Goal: Task Accomplishment & Management: Use online tool/utility

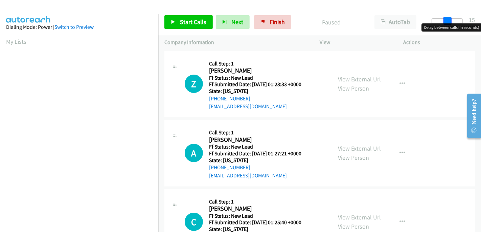
drag, startPoint x: 433, startPoint y: 17, endPoint x: 448, endPoint y: 17, distance: 15.6
click at [448, 17] on span at bounding box center [448, 21] width 8 height 8
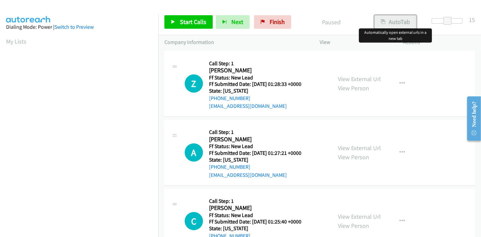
click at [393, 19] on button "AutoTab" at bounding box center [396, 22] width 42 height 14
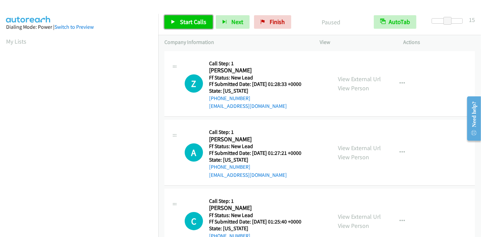
click at [184, 17] on link "Start Calls" at bounding box center [189, 22] width 48 height 14
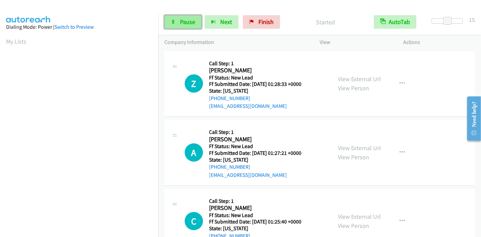
click at [173, 18] on link "Pause" at bounding box center [183, 22] width 37 height 14
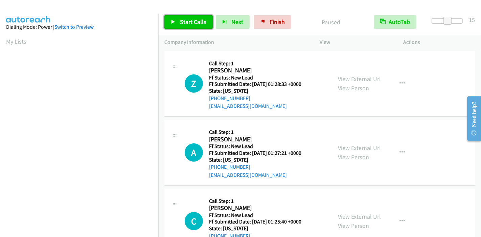
click at [169, 23] on link "Start Calls" at bounding box center [189, 22] width 48 height 14
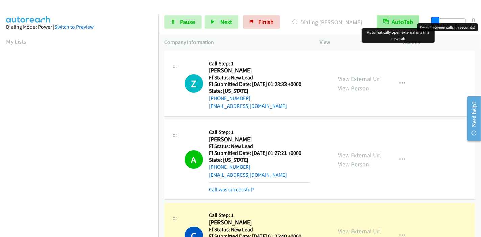
drag, startPoint x: 446, startPoint y: 19, endPoint x: 401, endPoint y: 20, distance: 45.4
click at [410, 19] on div "Start Calls Pause Next Finish Dialing Carlos Vargas AutoTab AutoTab 0" at bounding box center [319, 22] width 323 height 26
click at [393, 20] on button "AutoTab" at bounding box center [398, 22] width 43 height 14
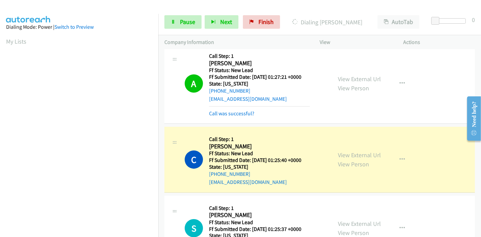
scroll to position [113, 0]
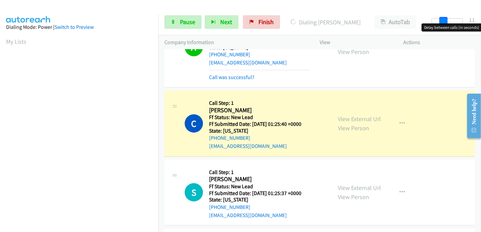
drag, startPoint x: 436, startPoint y: 20, endPoint x: 443, endPoint y: 19, distance: 7.5
click at [447, 20] on span at bounding box center [444, 21] width 8 height 8
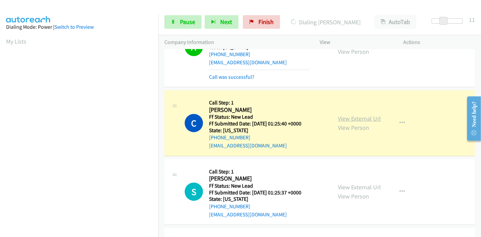
click at [357, 120] on link "View External Url" at bounding box center [359, 119] width 43 height 8
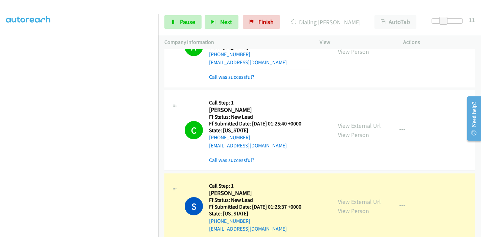
scroll to position [188, 0]
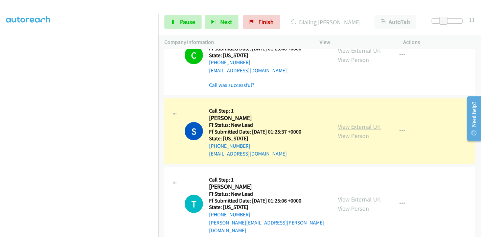
click at [356, 126] on link "View External Url" at bounding box center [359, 127] width 43 height 8
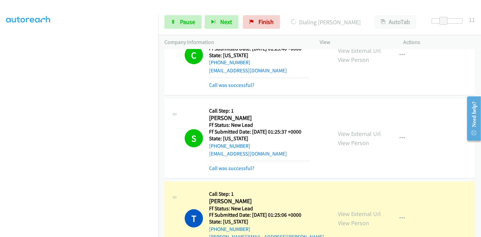
scroll to position [0, 0]
click at [345, 210] on link "View External Url" at bounding box center [359, 214] width 43 height 8
drag, startPoint x: 445, startPoint y: 20, endPoint x: 449, endPoint y: 21, distance: 4.1
click at [449, 21] on span at bounding box center [448, 21] width 8 height 8
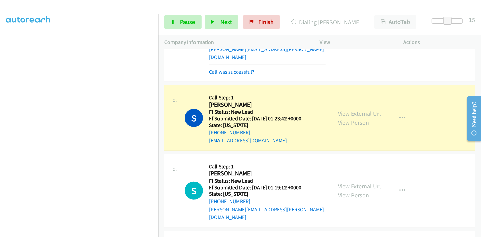
scroll to position [376, 0]
click at [370, 109] on link "View External Url" at bounding box center [359, 113] width 43 height 8
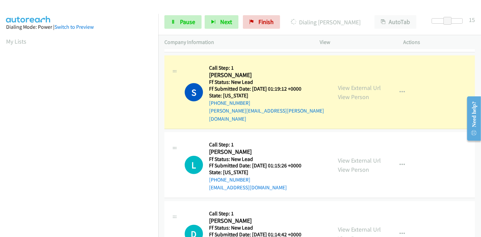
scroll to position [414, 0]
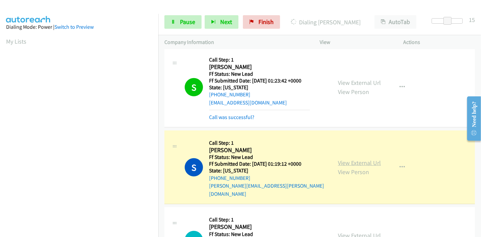
click at [352, 159] on link "View External Url" at bounding box center [359, 163] width 43 height 8
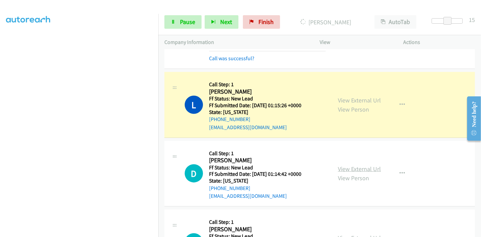
scroll to position [526, 0]
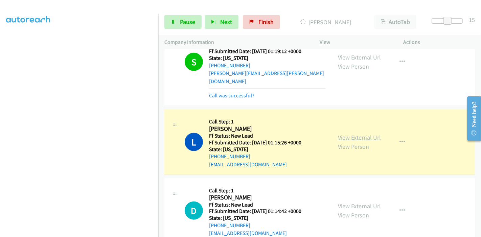
click at [364, 134] on link "View External Url" at bounding box center [359, 138] width 43 height 8
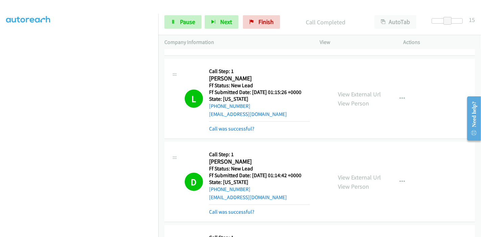
scroll to position [639, 0]
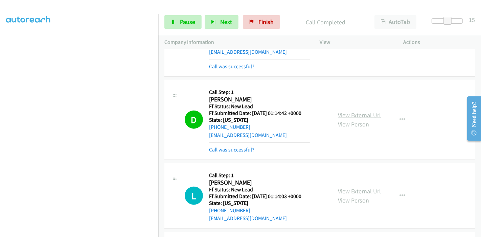
click at [363, 111] on link "View External Url" at bounding box center [359, 115] width 43 height 8
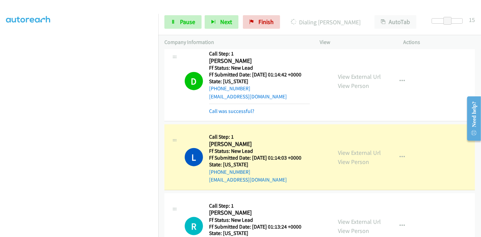
scroll to position [715, 0]
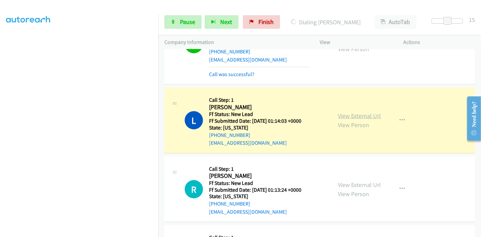
click at [351, 112] on link "View External Url" at bounding box center [359, 116] width 43 height 8
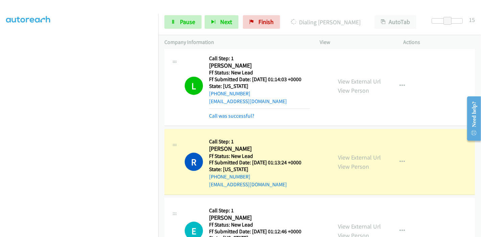
scroll to position [790, 0]
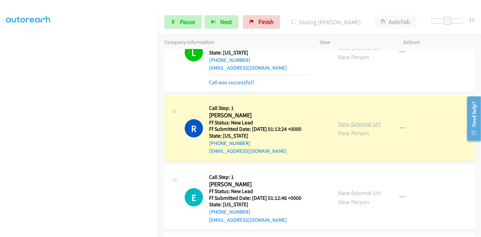
click at [350, 120] on link "View External Url" at bounding box center [359, 124] width 43 height 8
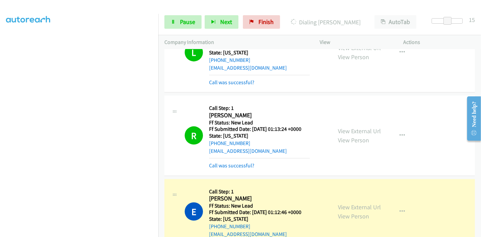
scroll to position [0, 0]
click at [338, 203] on link "View External Url" at bounding box center [359, 207] width 43 height 8
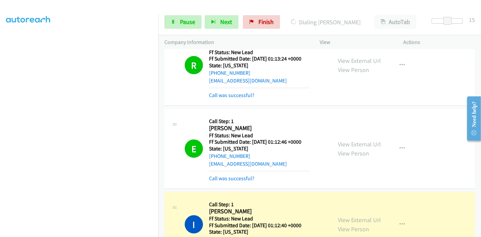
scroll to position [865, 0]
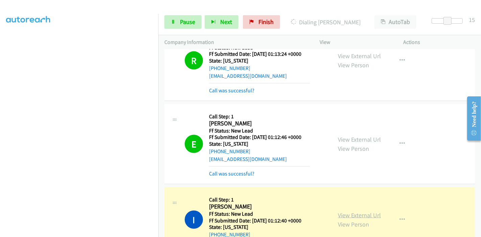
click at [338, 212] on link "View External Url" at bounding box center [359, 216] width 43 height 8
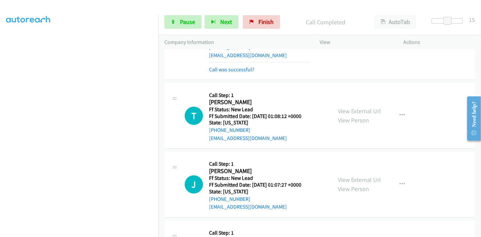
scroll to position [1053, 0]
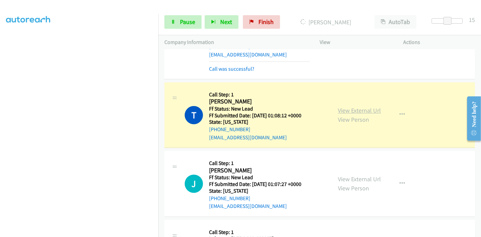
click at [363, 107] on link "View External Url" at bounding box center [359, 111] width 43 height 8
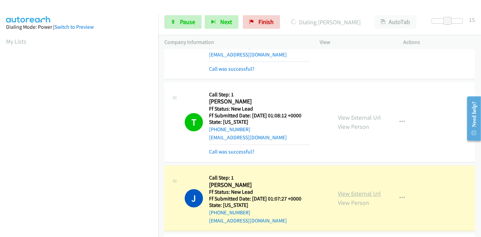
scroll to position [143, 0]
click at [341, 190] on link "View External Url" at bounding box center [359, 194] width 43 height 8
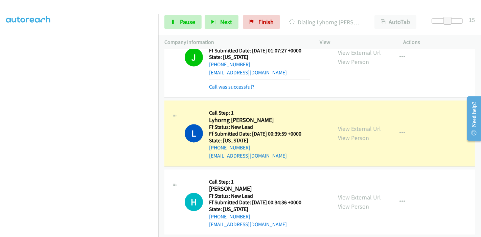
scroll to position [1203, 0]
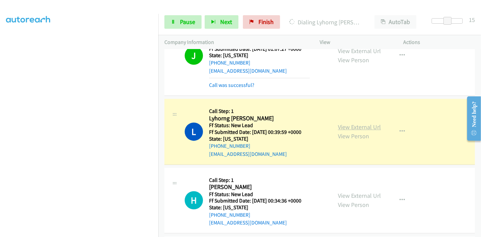
click at [369, 123] on link "View External Url" at bounding box center [359, 127] width 43 height 8
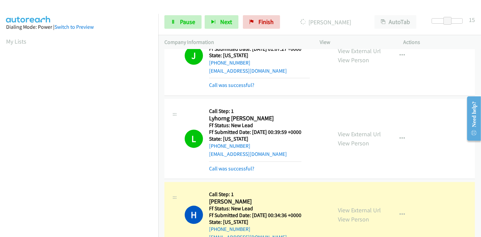
scroll to position [1278, 0]
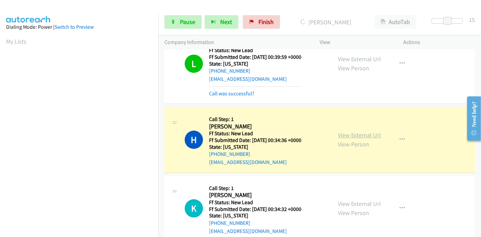
click at [372, 131] on link "View External Url" at bounding box center [359, 135] width 43 height 8
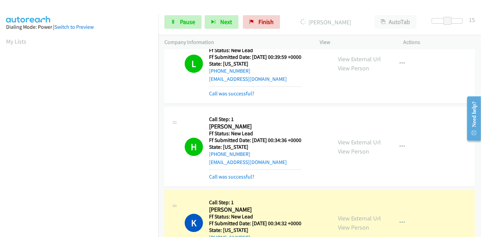
scroll to position [143, 0]
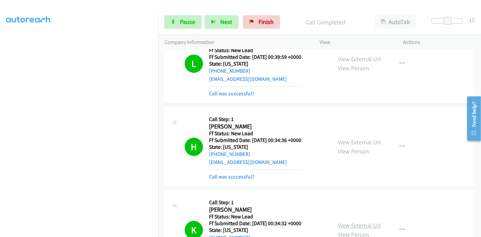
click at [341, 222] on link "View External Url" at bounding box center [359, 226] width 43 height 8
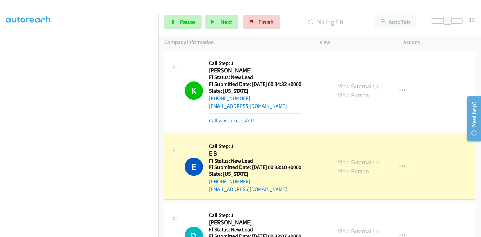
scroll to position [1467, 0]
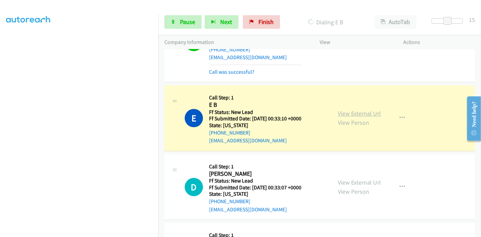
click at [376, 110] on link "View External Url" at bounding box center [359, 114] width 43 height 8
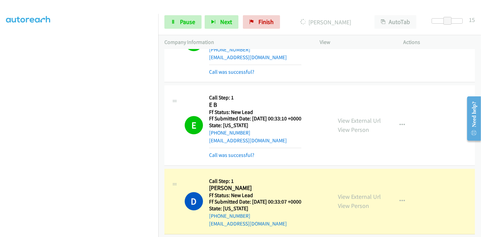
scroll to position [0, 0]
click at [367, 193] on link "View External Url" at bounding box center [359, 197] width 43 height 8
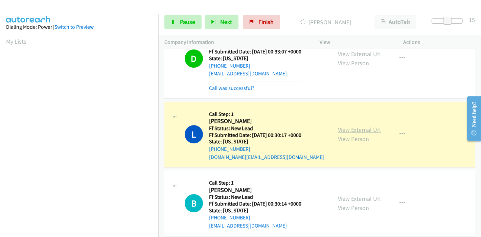
click at [364, 126] on link "View External Url" at bounding box center [359, 130] width 43 height 8
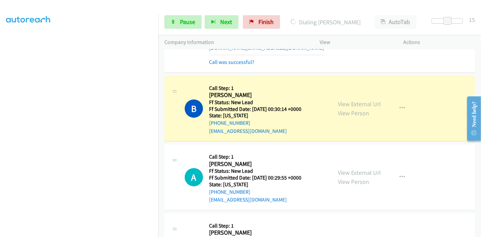
scroll to position [1730, 0]
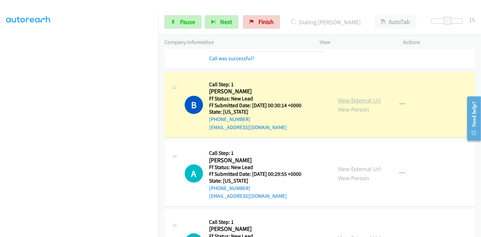
click at [366, 96] on link "View External Url" at bounding box center [359, 100] width 43 height 8
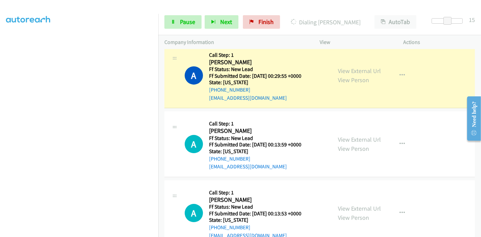
scroll to position [1805, 0]
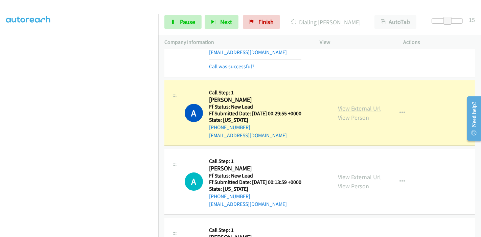
click at [345, 105] on link "View External Url" at bounding box center [359, 109] width 43 height 8
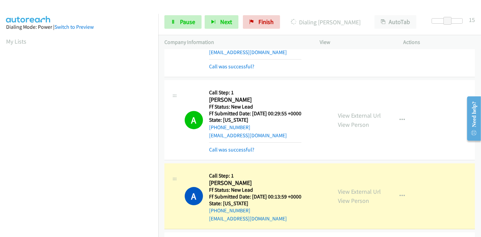
scroll to position [143, 0]
click at [358, 188] on link "View External Url" at bounding box center [359, 192] width 43 height 8
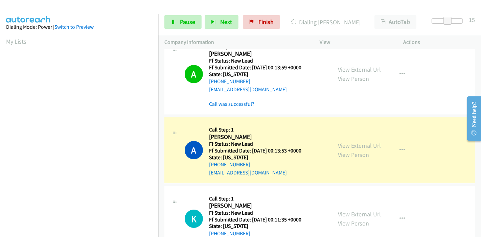
scroll to position [1955, 0]
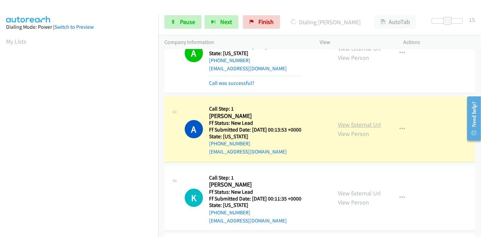
click at [361, 121] on link "View External Url" at bounding box center [359, 125] width 43 height 8
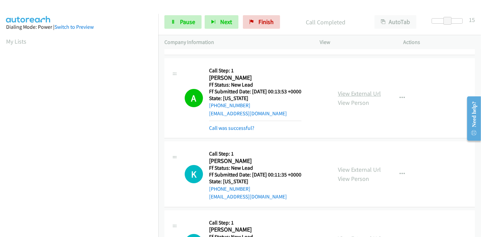
scroll to position [2031, 0]
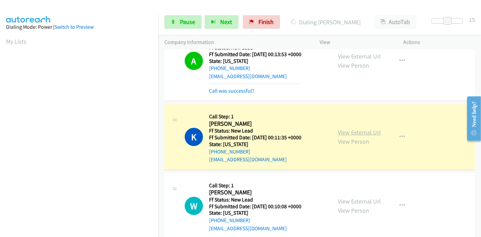
click at [362, 129] on link "View External Url" at bounding box center [359, 133] width 43 height 8
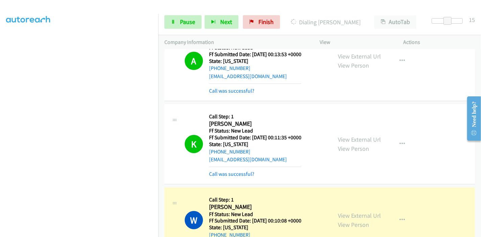
scroll to position [0, 0]
click at [342, 212] on link "View External Url" at bounding box center [359, 216] width 43 height 8
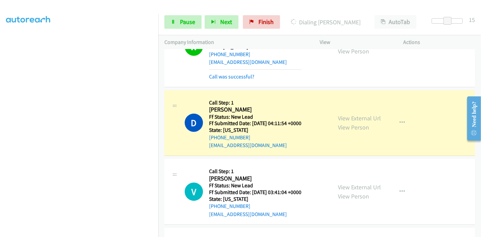
scroll to position [2219, 0]
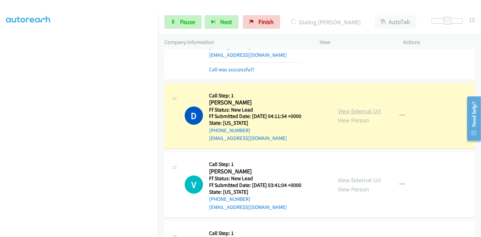
click at [355, 107] on link "View External Url" at bounding box center [359, 111] width 43 height 8
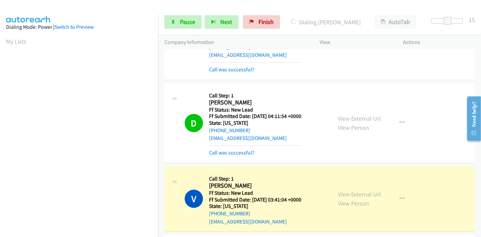
click at [342, 190] on div "View External Url View Person" at bounding box center [359, 199] width 43 height 18
click at [344, 191] on link "View External Url" at bounding box center [359, 195] width 43 height 8
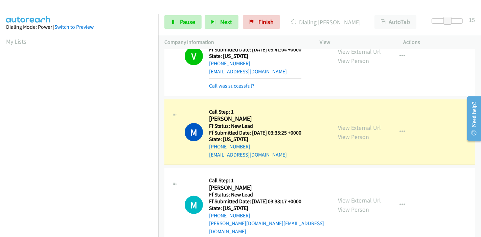
scroll to position [2407, 0]
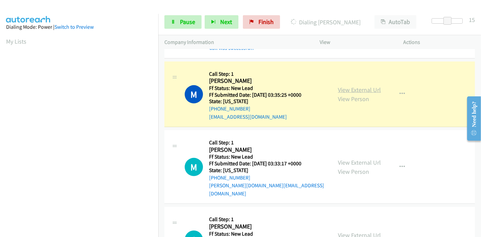
click at [352, 86] on link "View External Url" at bounding box center [359, 90] width 43 height 8
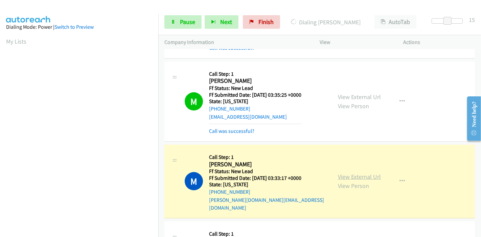
click at [356, 173] on link "View External Url" at bounding box center [359, 177] width 43 height 8
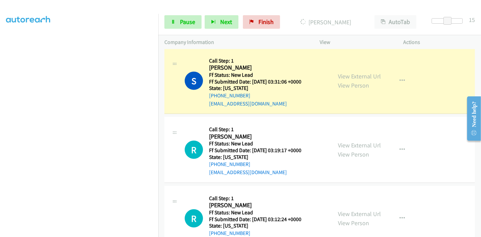
scroll to position [2557, 0]
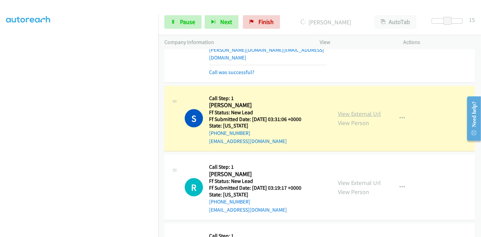
click at [367, 110] on link "View External Url" at bounding box center [359, 114] width 43 height 8
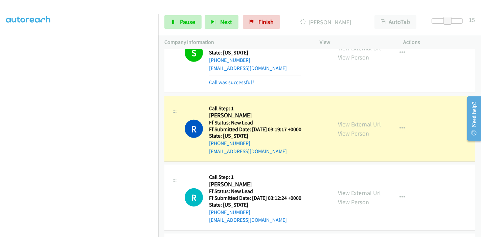
scroll to position [2632, 0]
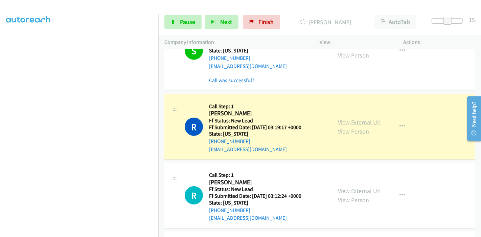
click at [355, 118] on link "View External Url" at bounding box center [359, 122] width 43 height 8
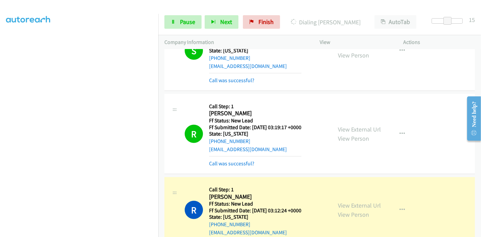
scroll to position [0, 0]
click at [346, 202] on link "View External Url" at bounding box center [359, 206] width 43 height 8
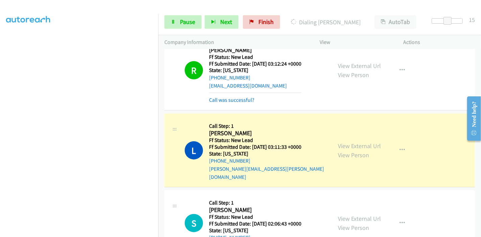
scroll to position [2783, 0]
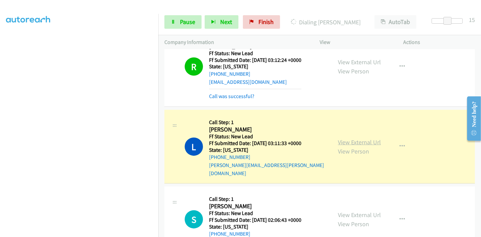
click at [368, 138] on link "View External Url" at bounding box center [359, 142] width 43 height 8
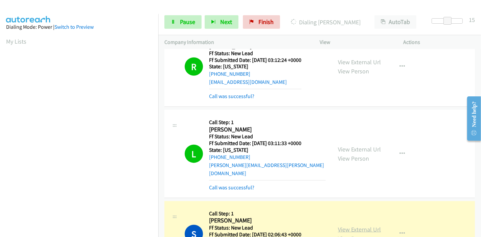
click at [345, 226] on link "View External Url" at bounding box center [359, 230] width 43 height 8
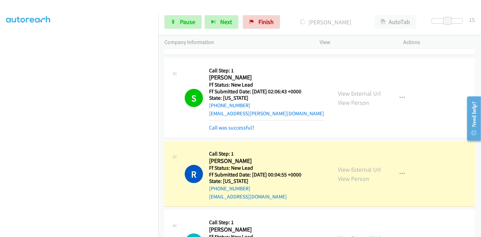
scroll to position [2933, 0]
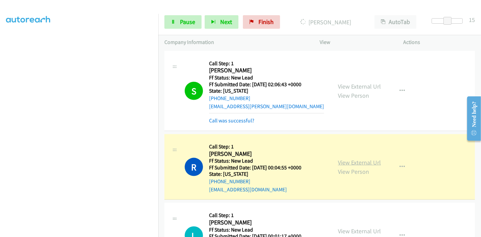
click at [354, 159] on link "View External Url" at bounding box center [359, 163] width 43 height 8
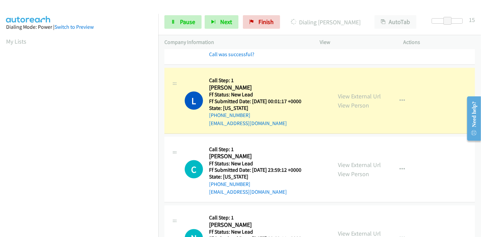
scroll to position [3084, 0]
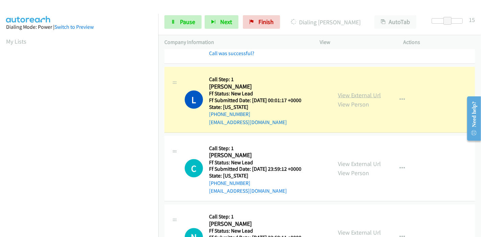
click at [368, 91] on link "View External Url" at bounding box center [359, 95] width 43 height 8
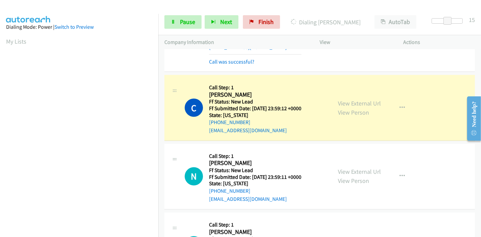
scroll to position [3122, 0]
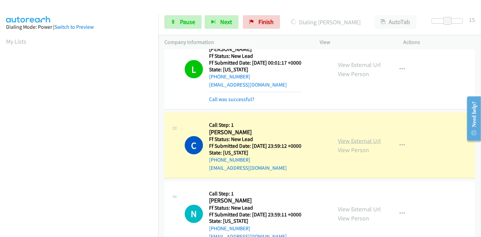
click at [364, 137] on link "View External Url" at bounding box center [359, 141] width 43 height 8
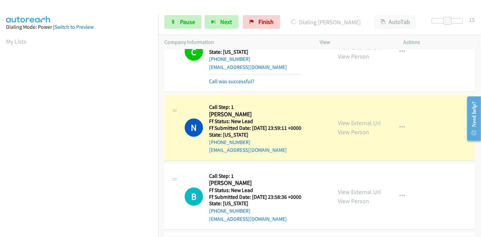
scroll to position [3234, 0]
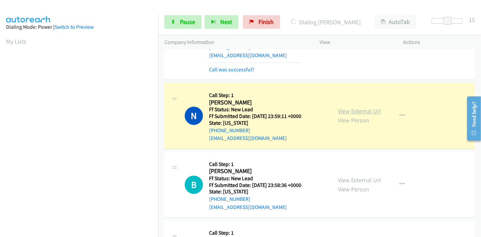
click at [367, 108] on link "View External Url" at bounding box center [359, 112] width 43 height 8
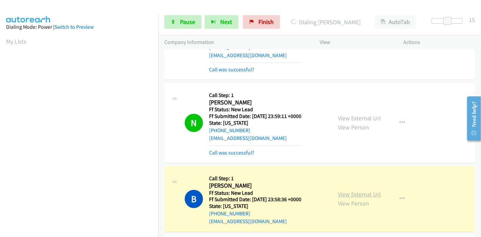
click at [341, 191] on link "View External Url" at bounding box center [359, 195] width 43 height 8
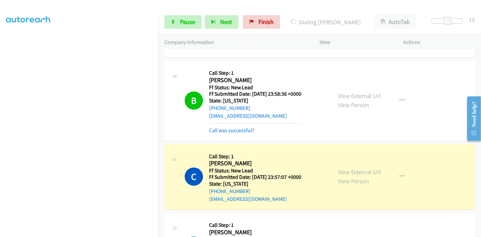
scroll to position [3347, 0]
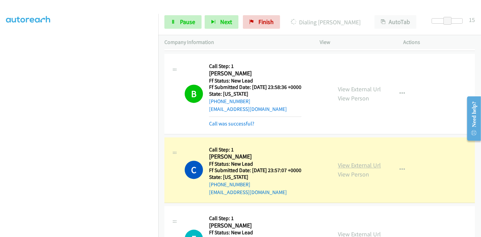
click at [358, 161] on link "View External Url" at bounding box center [359, 165] width 43 height 8
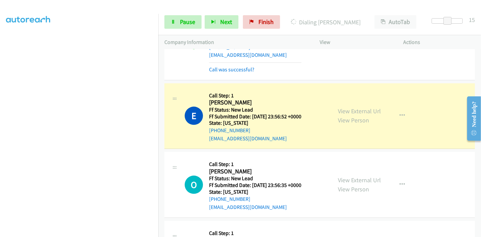
scroll to position [3498, 0]
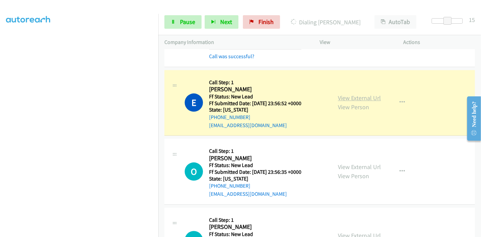
click at [373, 94] on link "View External Url" at bounding box center [359, 98] width 43 height 8
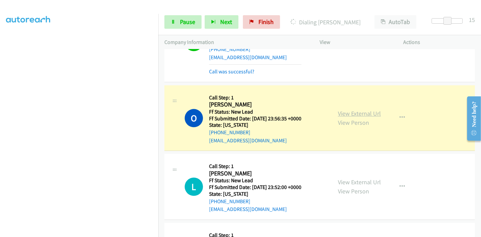
scroll to position [3573, 0]
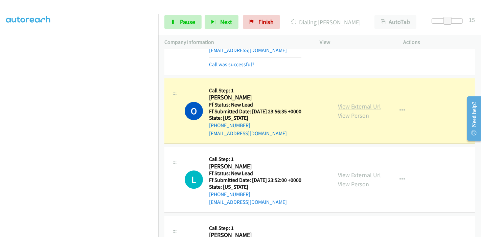
click at [371, 103] on link "View External Url" at bounding box center [359, 107] width 43 height 8
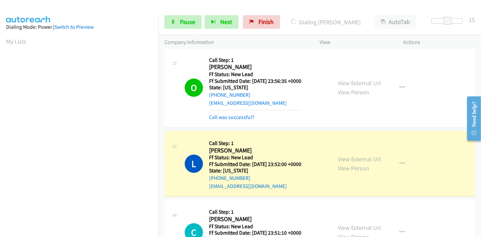
scroll to position [3610, 0]
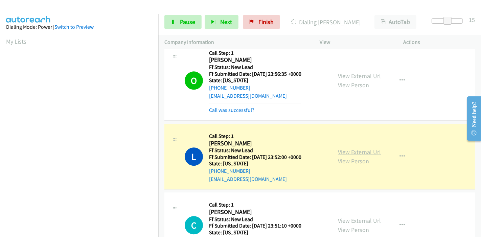
click at [367, 148] on link "View External Url" at bounding box center [359, 152] width 43 height 8
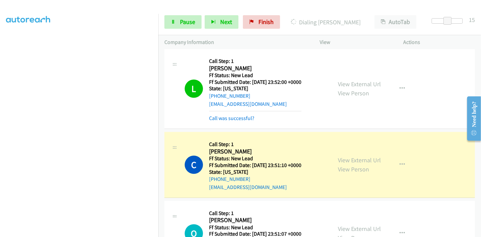
scroll to position [3723, 0]
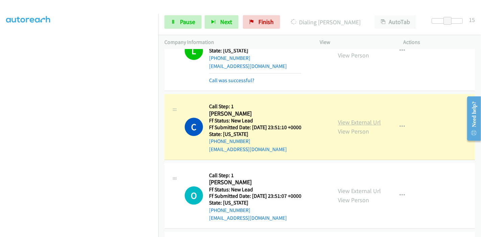
click at [368, 118] on link "View External Url" at bounding box center [359, 122] width 43 height 8
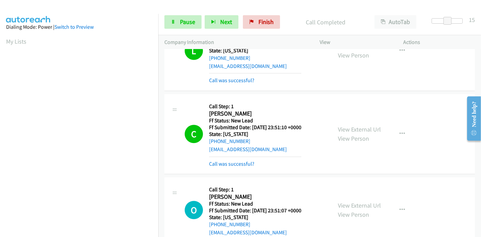
scroll to position [143, 0]
drag, startPoint x: 447, startPoint y: 18, endPoint x: 463, endPoint y: 18, distance: 16.6
click at [463, 18] on span at bounding box center [460, 21] width 8 height 8
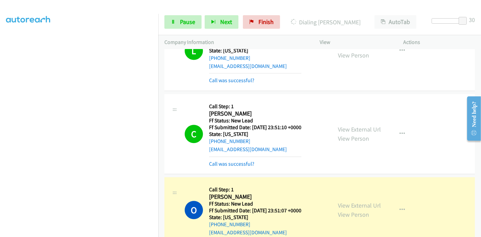
scroll to position [0, 0]
click at [341, 202] on link "View External Url" at bounding box center [359, 206] width 43 height 8
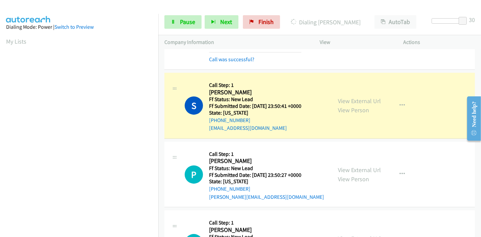
scroll to position [143, 0]
click at [343, 97] on link "View External Url" at bounding box center [359, 101] width 43 height 8
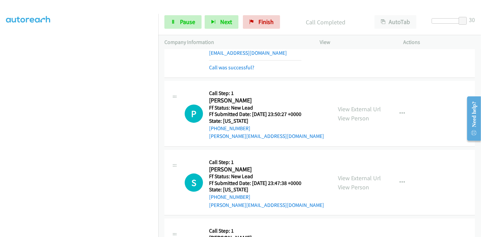
scroll to position [105, 0]
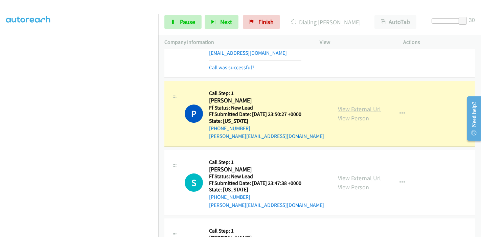
click at [369, 105] on link "View External Url" at bounding box center [359, 109] width 43 height 8
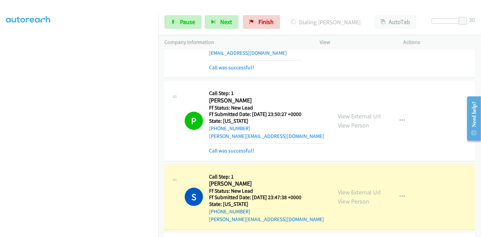
scroll to position [143, 0]
click at [341, 189] on link "View External Url" at bounding box center [359, 193] width 43 height 8
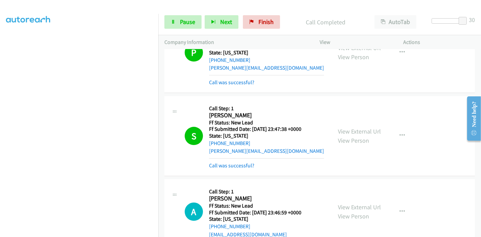
scroll to position [4062, 0]
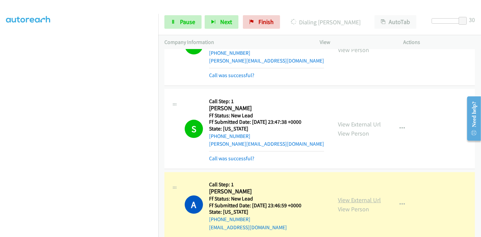
click at [356, 196] on link "View External Url" at bounding box center [359, 200] width 43 height 8
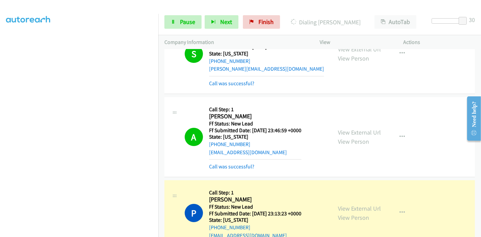
scroll to position [0, 0]
click at [357, 205] on link "View External Url" at bounding box center [359, 209] width 43 height 8
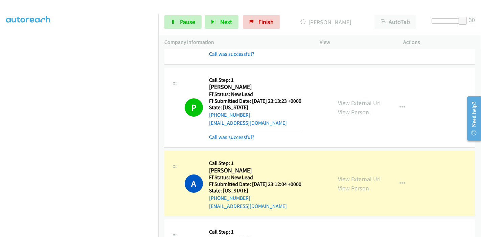
scroll to position [143, 0]
click at [344, 175] on link "View External Url" at bounding box center [359, 179] width 43 height 8
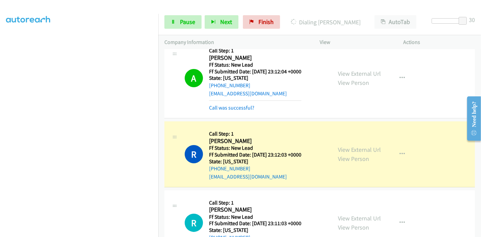
scroll to position [4400, 0]
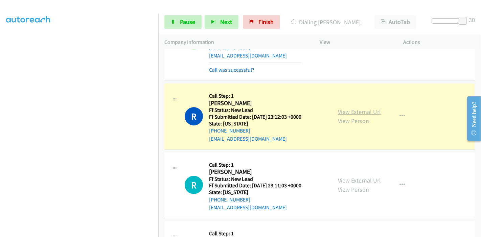
click at [357, 108] on link "View External Url" at bounding box center [359, 112] width 43 height 8
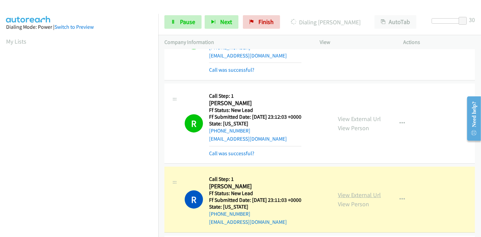
click at [356, 191] on link "View External Url" at bounding box center [359, 195] width 43 height 8
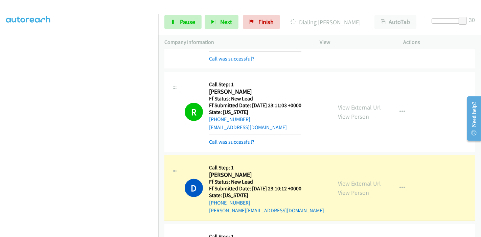
scroll to position [4551, 0]
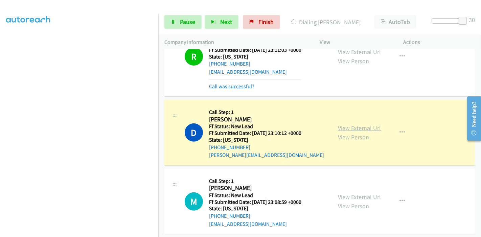
click at [366, 124] on link "View External Url" at bounding box center [359, 128] width 43 height 8
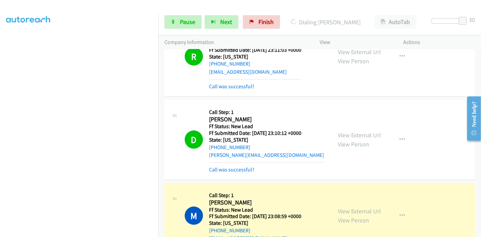
scroll to position [0, 0]
click at [343, 207] on link "View External Url" at bounding box center [359, 211] width 43 height 8
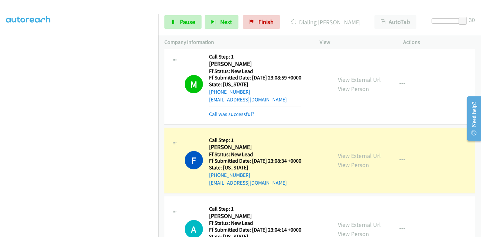
scroll to position [4701, 0]
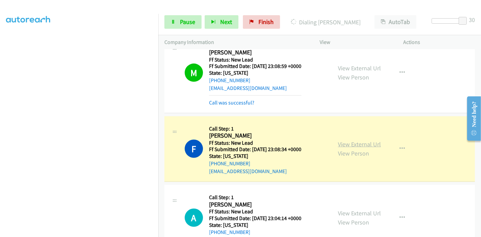
click at [365, 140] on link "View External Url" at bounding box center [359, 144] width 43 height 8
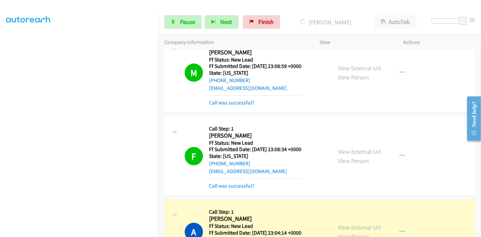
scroll to position [143, 0]
click at [363, 224] on link "View External Url" at bounding box center [359, 228] width 43 height 8
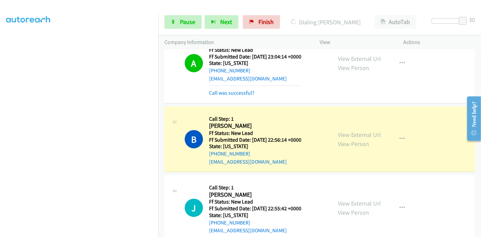
scroll to position [4889, 0]
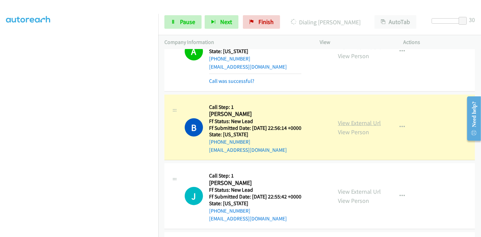
click at [365, 119] on link "View External Url" at bounding box center [359, 123] width 43 height 8
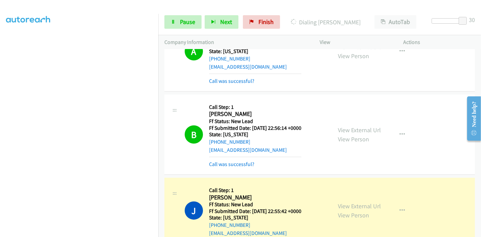
scroll to position [143, 0]
click at [340, 202] on link "View External Url" at bounding box center [359, 206] width 43 height 8
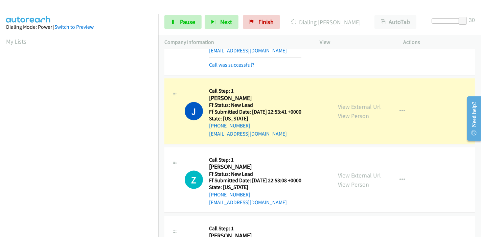
scroll to position [5077, 0]
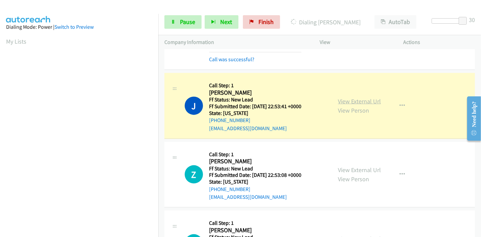
click at [370, 97] on link "View External Url" at bounding box center [359, 101] width 43 height 8
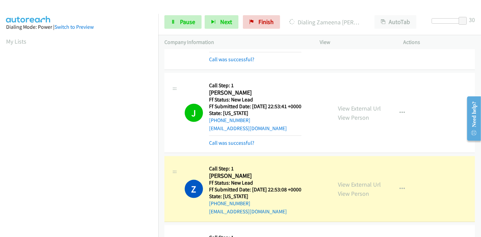
scroll to position [143, 0]
click at [363, 181] on link "View External Url" at bounding box center [359, 185] width 43 height 8
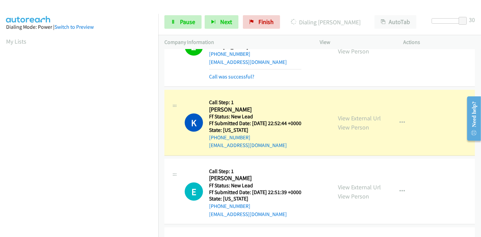
scroll to position [5228, 0]
click at [353, 114] on link "View External Url" at bounding box center [359, 118] width 43 height 8
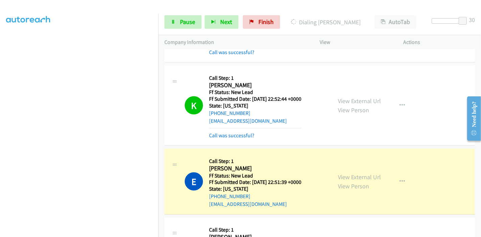
scroll to position [5303, 0]
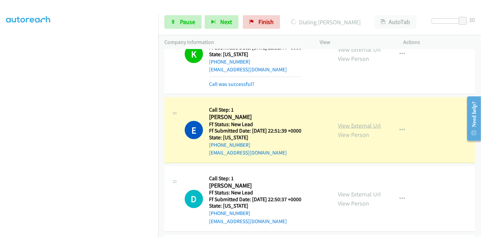
click at [370, 122] on link "View External Url" at bounding box center [359, 126] width 43 height 8
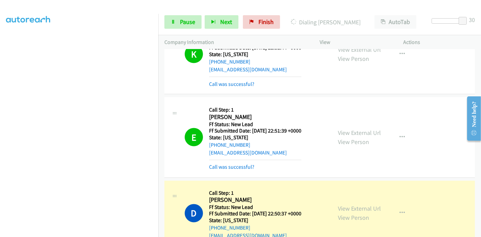
scroll to position [143, 0]
click at [358, 205] on link "View External Url" at bounding box center [359, 209] width 43 height 8
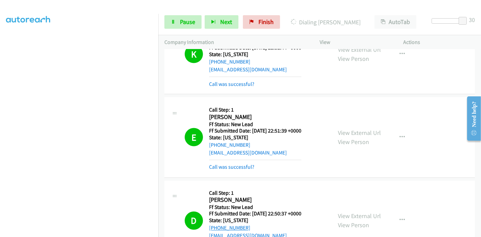
scroll to position [5453, 0]
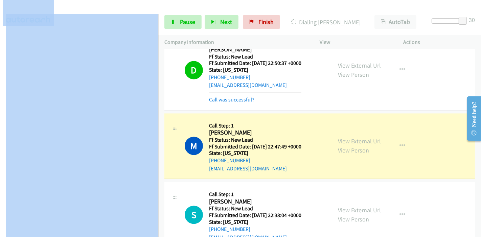
click at [116, 32] on html "Start Calls Pause Next Finish Dialing Mary George AutoTab AutoTab 30 Company In…" at bounding box center [240, 16] width 481 height 32
click at [351, 138] on link "View External Url" at bounding box center [359, 142] width 43 height 8
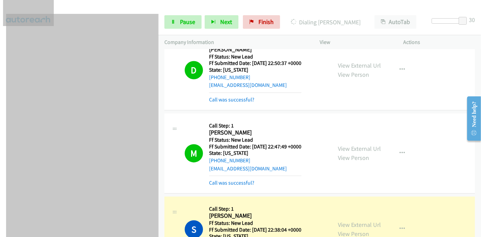
scroll to position [5529, 0]
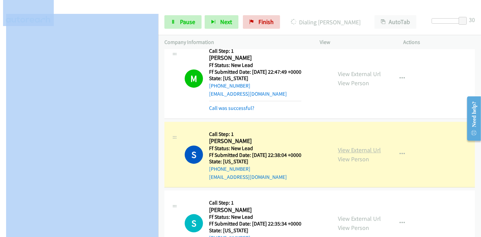
click at [364, 146] on link "View External Url" at bounding box center [359, 150] width 43 height 8
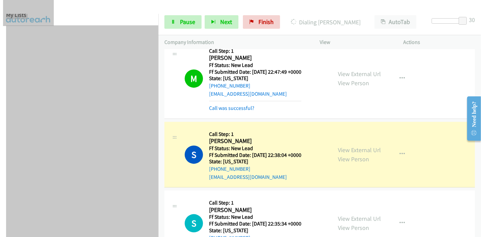
scroll to position [0, 0]
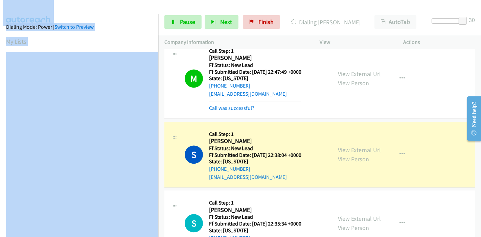
click at [116, 25] on div "Dialing Mode: Power | Switch to Preview" at bounding box center [79, 27] width 146 height 8
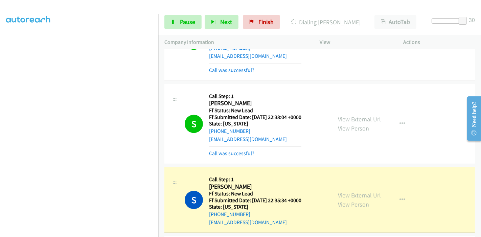
scroll to position [5604, 0]
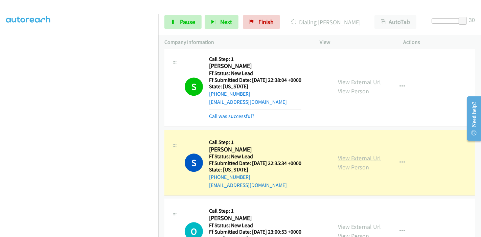
click at [367, 154] on link "View External Url" at bounding box center [359, 158] width 43 height 8
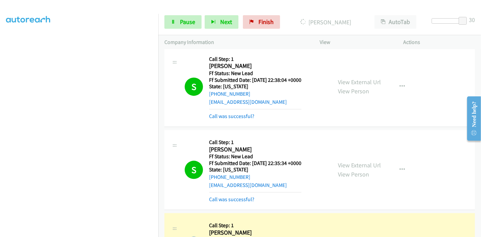
scroll to position [5716, 0]
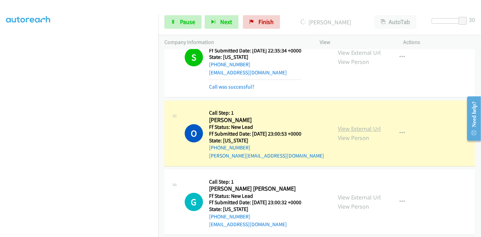
click at [347, 125] on link "View External Url" at bounding box center [359, 129] width 43 height 8
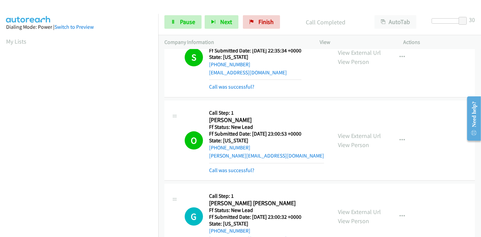
scroll to position [143, 0]
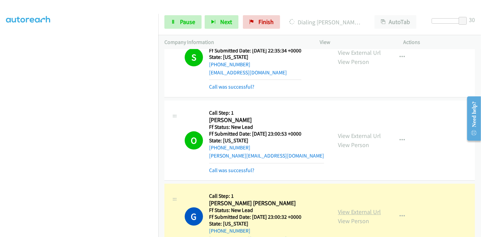
click at [352, 208] on link "View External Url" at bounding box center [359, 212] width 43 height 8
click at [185, 20] on span "Pause" at bounding box center [187, 22] width 15 height 8
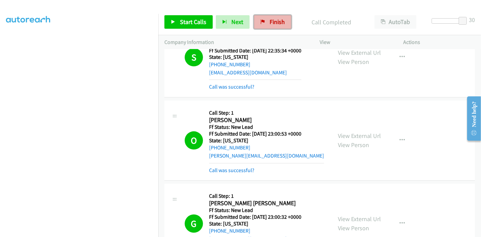
click at [270, 19] on span "Finish" at bounding box center [277, 22] width 15 height 8
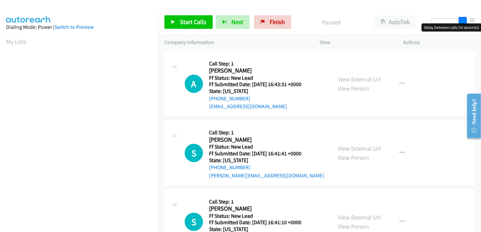
drag, startPoint x: 436, startPoint y: 18, endPoint x: 473, endPoint y: 16, distance: 37.0
click at [473, 16] on div "Start Calls Pause Next Finish Paused AutoTab AutoTab 30" at bounding box center [319, 22] width 323 height 26
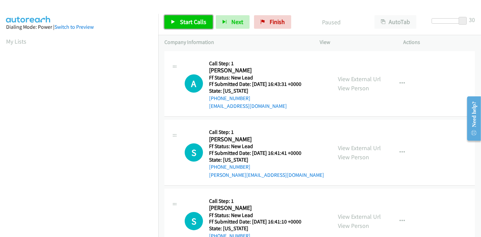
click at [180, 23] on span "Start Calls" at bounding box center [193, 22] width 26 height 8
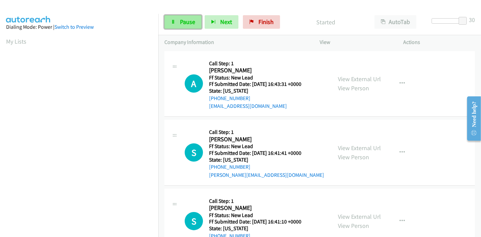
click at [183, 20] on span "Pause" at bounding box center [187, 22] width 15 height 8
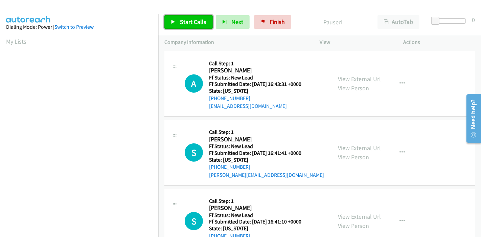
click at [190, 23] on span "Start Calls" at bounding box center [193, 22] width 26 height 8
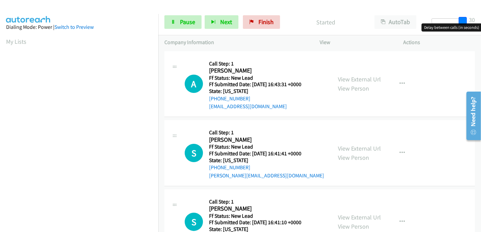
drag, startPoint x: 436, startPoint y: 19, endPoint x: 477, endPoint y: 18, distance: 41.3
click at [477, 18] on div "Start Calls Pause Next Finish Started AutoTab AutoTab 30" at bounding box center [319, 22] width 323 height 26
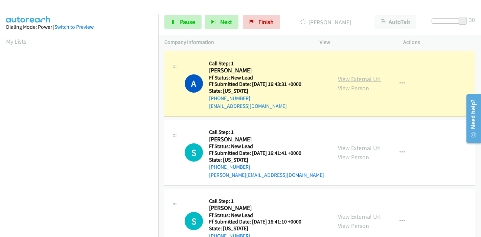
click at [357, 78] on link "View External Url" at bounding box center [359, 79] width 43 height 8
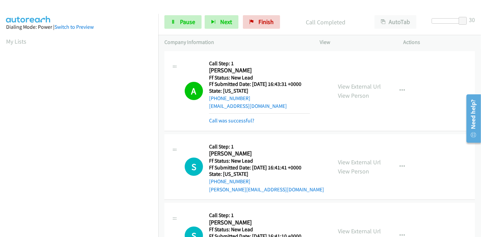
scroll to position [143, 0]
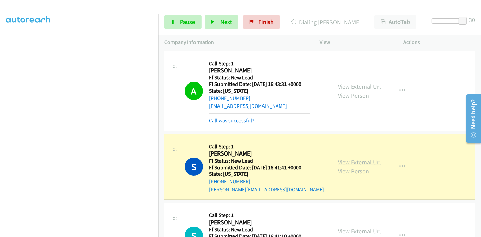
click at [369, 163] on link "View External Url" at bounding box center [359, 162] width 43 height 8
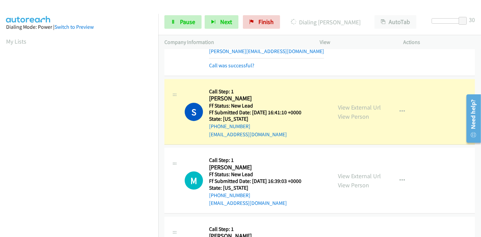
scroll to position [150, 0]
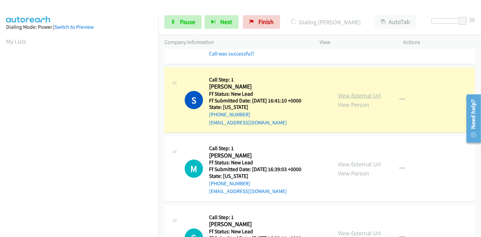
click at [361, 95] on link "View External Url" at bounding box center [359, 96] width 43 height 8
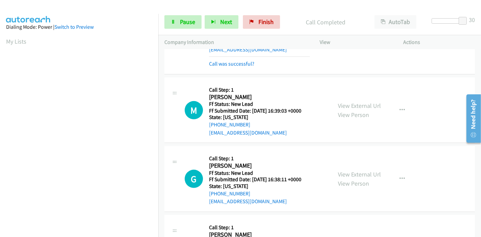
scroll to position [225, 0]
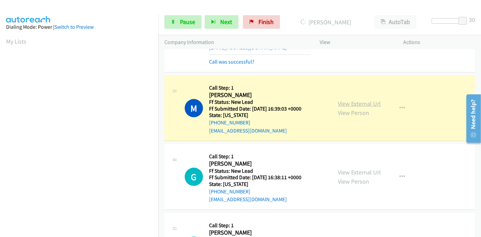
click at [366, 105] on link "View External Url" at bounding box center [359, 104] width 43 height 8
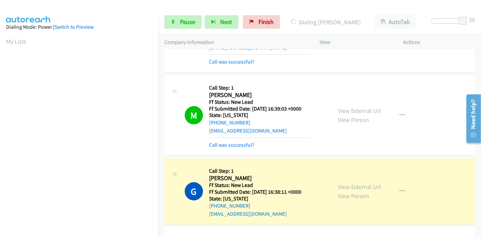
scroll to position [143, 0]
click at [343, 184] on div "View External Url View Person View External Url Email Schedule/Manage Callback …" at bounding box center [377, 191] width 90 height 53
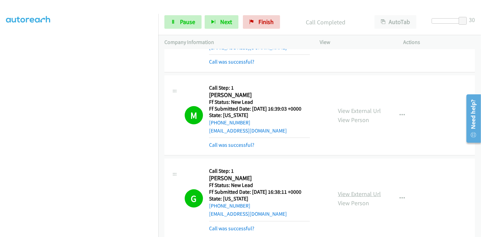
click at [354, 192] on link "View External Url" at bounding box center [359, 194] width 43 height 8
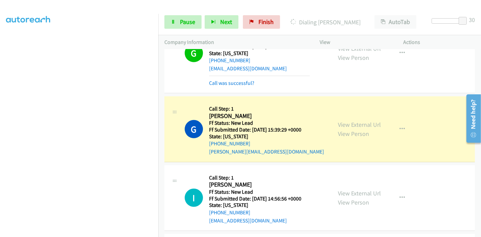
scroll to position [376, 0]
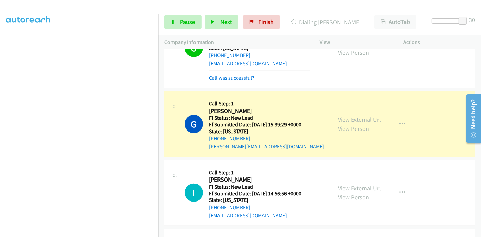
click at [366, 119] on link "View External Url" at bounding box center [359, 120] width 43 height 8
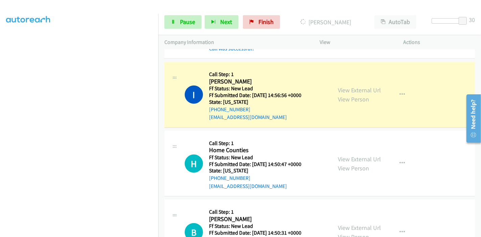
scroll to position [0, 0]
click at [347, 89] on link "View External Url" at bounding box center [359, 90] width 43 height 8
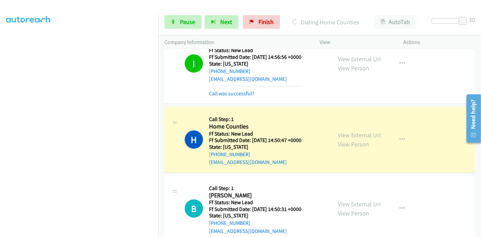
scroll to position [564, 0]
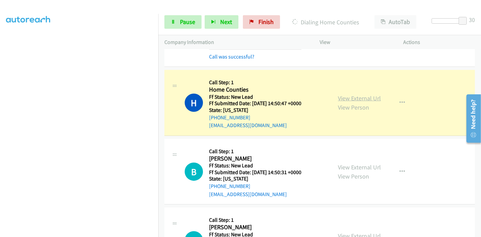
click at [370, 95] on link "View External Url" at bounding box center [359, 98] width 43 height 8
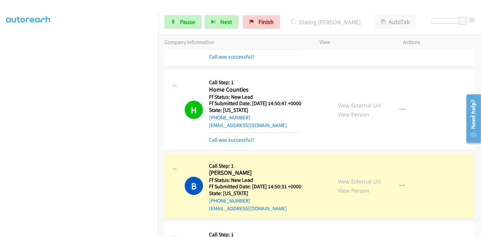
scroll to position [0, 0]
click at [369, 182] on link "View External Url" at bounding box center [359, 182] width 43 height 8
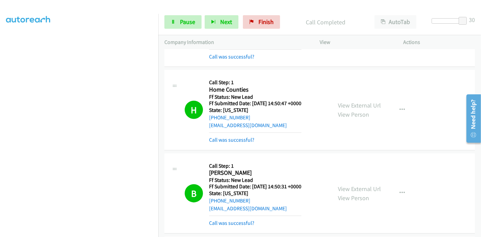
scroll to position [638, 0]
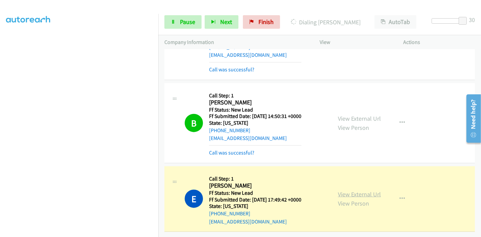
click at [349, 191] on link "View External Url" at bounding box center [359, 195] width 43 height 8
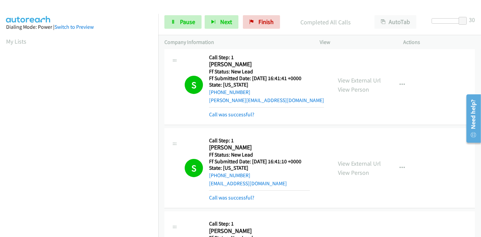
scroll to position [0, 0]
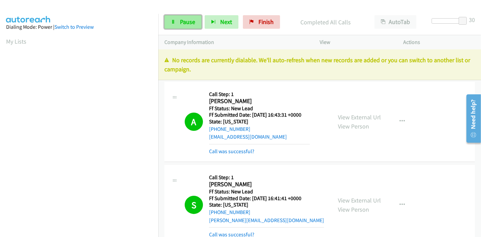
click at [178, 18] on link "Pause" at bounding box center [183, 22] width 37 height 14
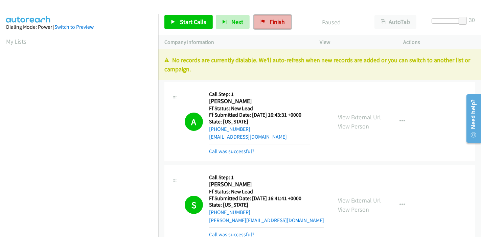
click at [265, 21] on link "Finish" at bounding box center [272, 22] width 37 height 14
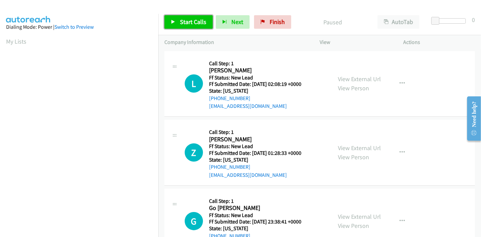
click at [188, 20] on span "Start Calls" at bounding box center [193, 22] width 26 height 8
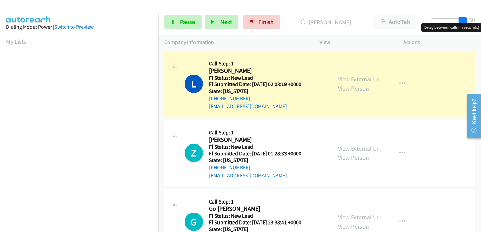
drag, startPoint x: 436, startPoint y: 20, endPoint x: 481, endPoint y: 21, distance: 45.4
click at [481, 21] on div "Start Calls Pause Next Finish Dialing Lindsay Mc Gill AutoTab AutoTab 30" at bounding box center [319, 22] width 323 height 26
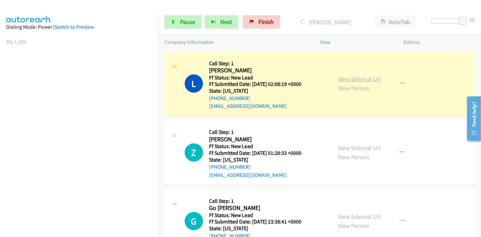
click at [363, 81] on link "View External Url" at bounding box center [359, 79] width 43 height 8
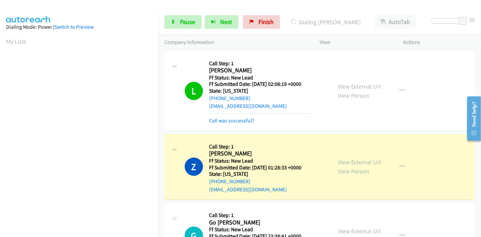
scroll to position [38, 0]
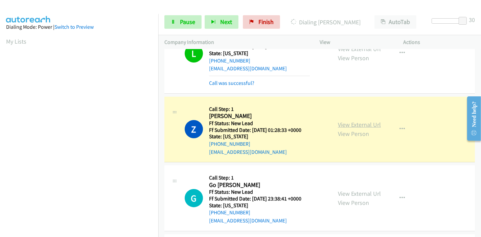
click at [357, 124] on link "View External Url" at bounding box center [359, 125] width 43 height 8
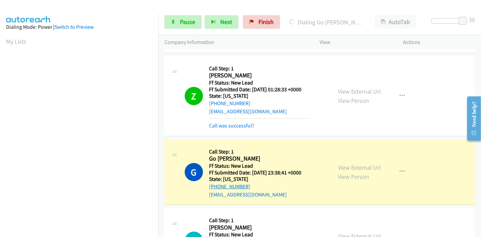
scroll to position [113, 0]
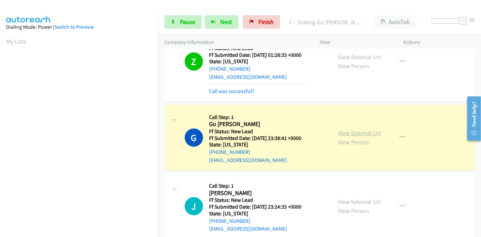
click at [371, 134] on link "View External Url" at bounding box center [359, 133] width 43 height 8
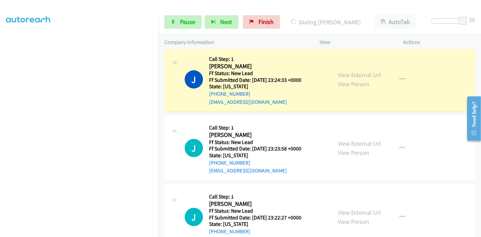
scroll to position [263, 0]
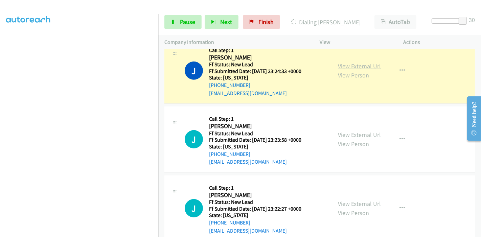
click at [364, 64] on link "View External Url" at bounding box center [359, 66] width 43 height 8
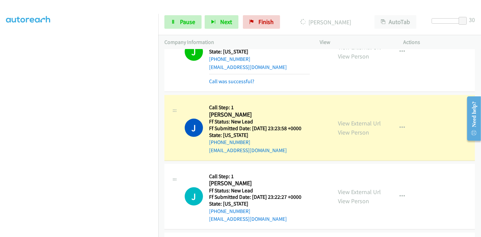
scroll to position [301, 0]
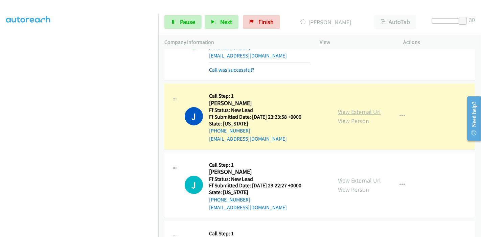
click at [369, 110] on link "View External Url" at bounding box center [359, 112] width 43 height 8
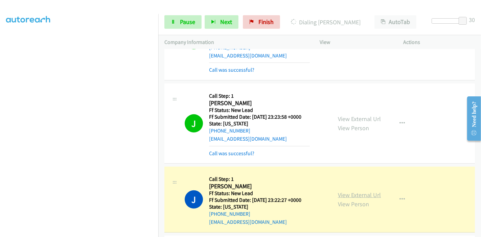
click at [372, 195] on link "View External Url" at bounding box center [359, 195] width 43 height 8
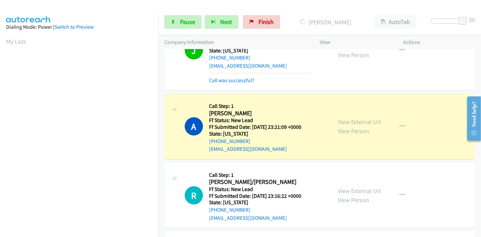
scroll to position [489, 0]
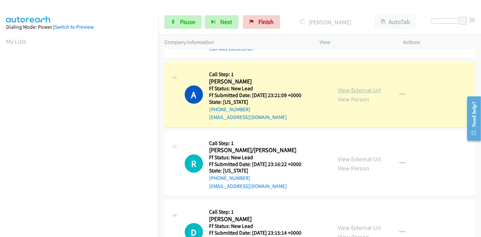
click at [373, 90] on link "View External Url" at bounding box center [359, 90] width 43 height 8
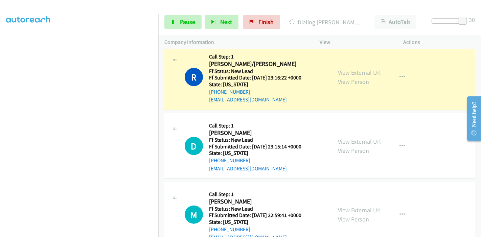
scroll to position [601, 0]
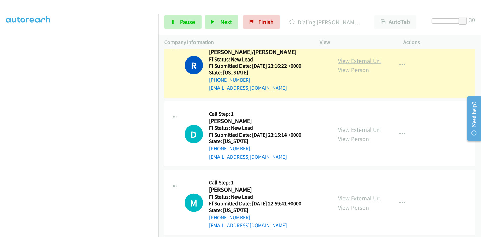
click at [372, 58] on link "View External Url" at bounding box center [359, 61] width 43 height 8
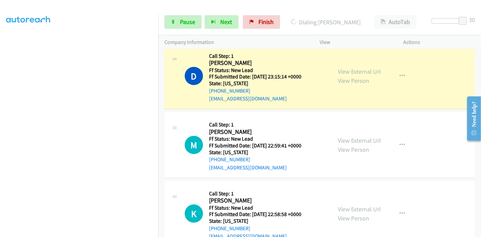
scroll to position [677, 0]
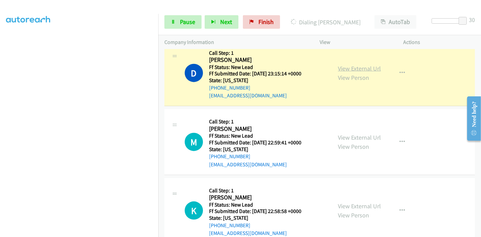
click at [366, 69] on link "View External Url" at bounding box center [359, 69] width 43 height 8
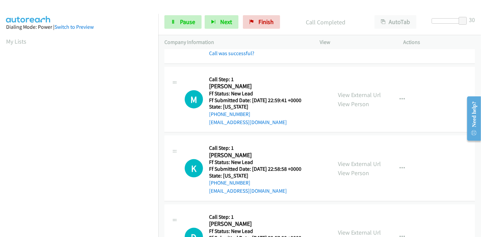
scroll to position [752, 0]
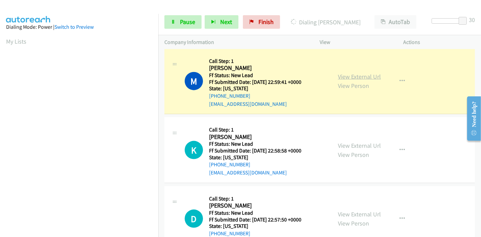
click at [371, 76] on link "View External Url" at bounding box center [359, 77] width 43 height 8
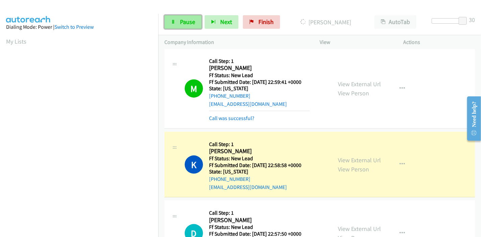
click at [172, 22] on icon at bounding box center [173, 22] width 5 height 5
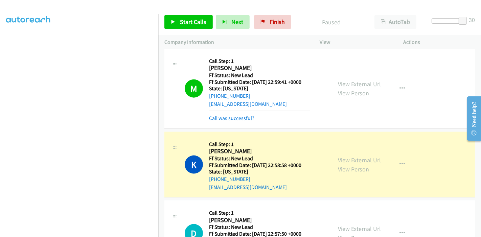
scroll to position [143, 0]
click at [354, 160] on link "View External Url" at bounding box center [359, 160] width 43 height 8
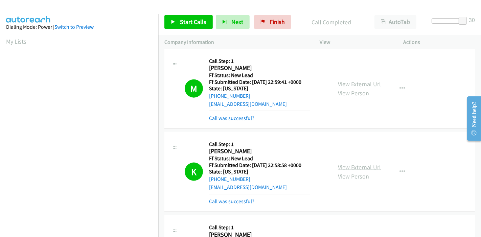
click at [351, 167] on link "View External Url" at bounding box center [359, 167] width 43 height 8
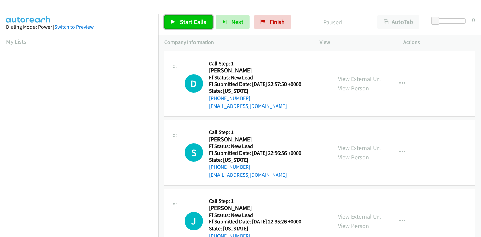
click at [182, 26] on link "Start Calls" at bounding box center [189, 22] width 48 height 14
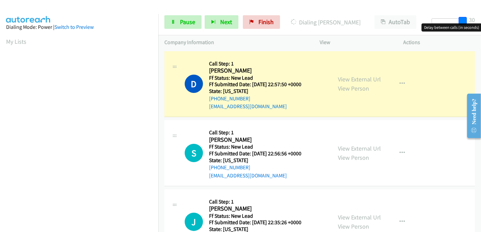
drag, startPoint x: 435, startPoint y: 20, endPoint x: 481, endPoint y: 24, distance: 45.9
click at [481, 24] on body "Start Calls Pause Next Finish Dialing [PERSON_NAME] AutoTab AutoTab 30 Company …" at bounding box center [240, 16] width 481 height 32
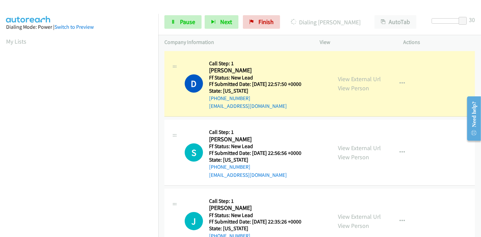
scroll to position [143, 0]
click at [362, 78] on link "View External Url" at bounding box center [359, 79] width 43 height 8
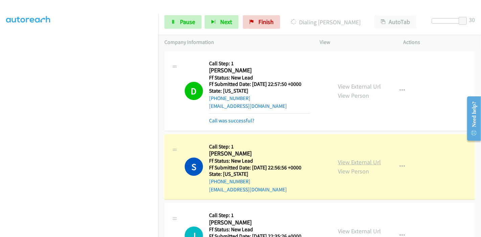
click at [363, 160] on link "View External Url" at bounding box center [359, 162] width 43 height 8
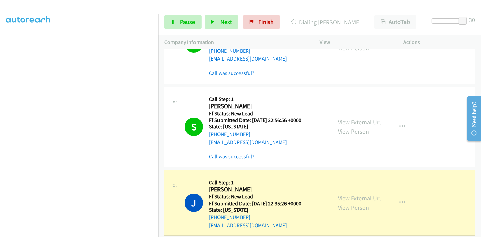
scroll to position [75, 0]
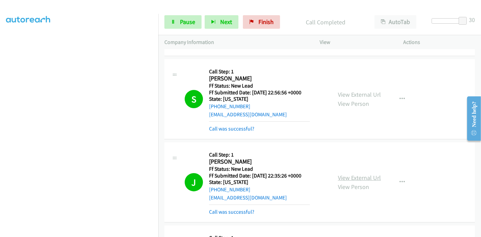
click at [355, 178] on link "View External Url" at bounding box center [359, 178] width 43 height 8
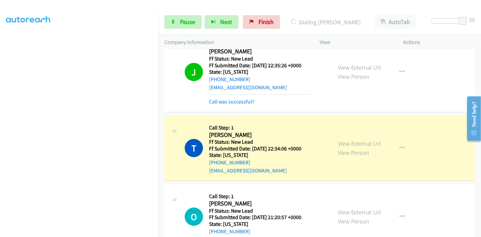
scroll to position [188, 0]
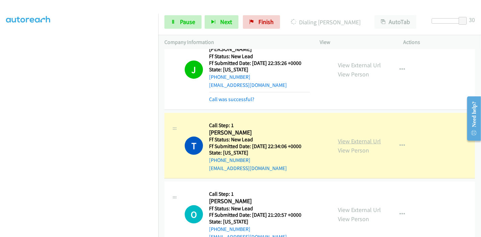
click at [375, 139] on link "View External Url" at bounding box center [359, 141] width 43 height 8
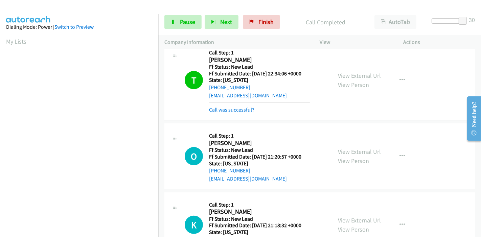
scroll to position [263, 0]
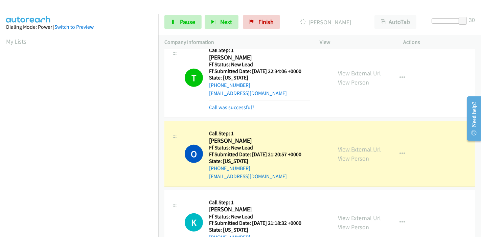
click at [346, 146] on link "View External Url" at bounding box center [359, 150] width 43 height 8
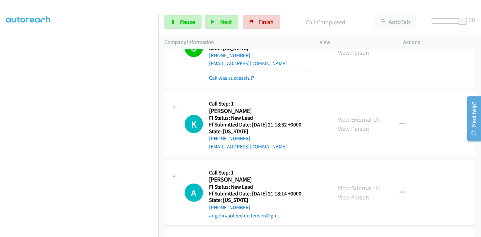
scroll to position [105, 0]
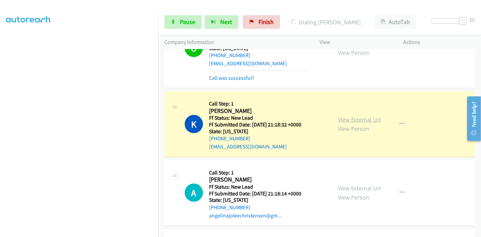
click at [371, 119] on link "View External Url" at bounding box center [359, 120] width 43 height 8
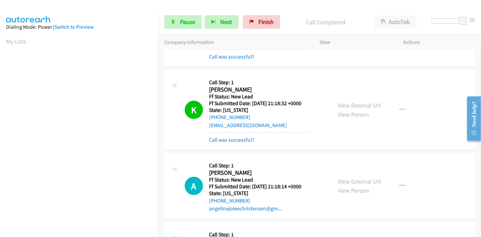
scroll to position [414, 0]
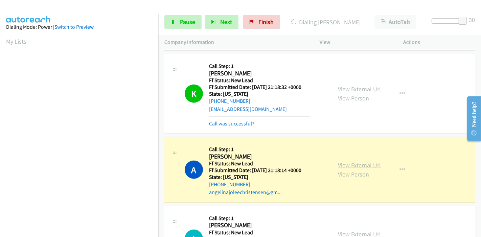
click at [363, 165] on link "View External Url" at bounding box center [359, 165] width 43 height 8
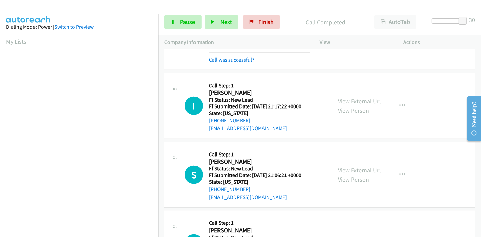
scroll to position [564, 0]
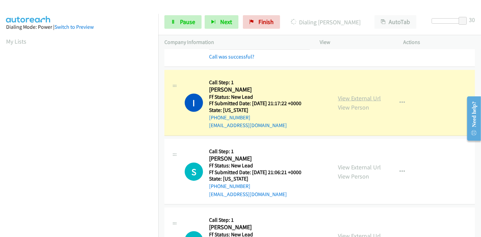
click at [368, 98] on link "View External Url" at bounding box center [359, 98] width 43 height 8
click at [183, 22] on span "Pause" at bounding box center [187, 22] width 15 height 8
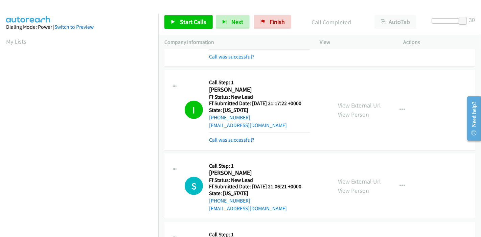
scroll to position [143, 0]
click at [185, 16] on link "Start Calls" at bounding box center [189, 22] width 48 height 14
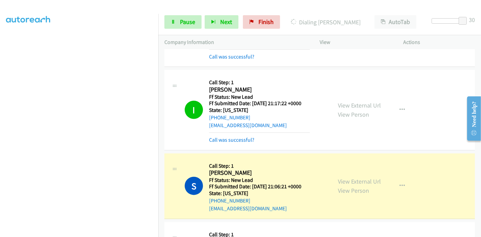
scroll to position [0, 0]
click at [351, 182] on link "View External Url" at bounding box center [359, 182] width 43 height 8
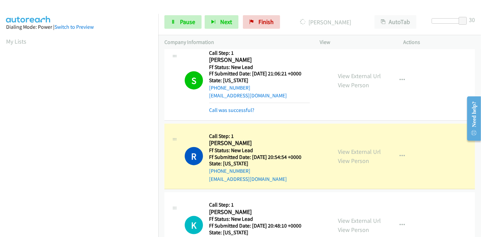
scroll to position [715, 0]
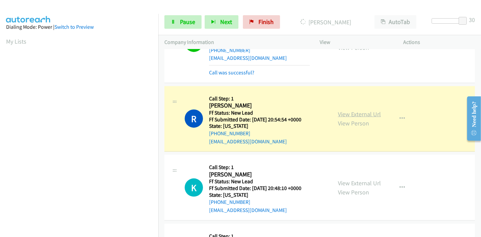
click at [369, 112] on link "View External Url" at bounding box center [359, 114] width 43 height 8
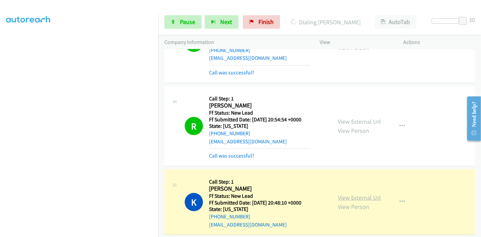
click at [345, 195] on link "View External Url" at bounding box center [359, 198] width 43 height 8
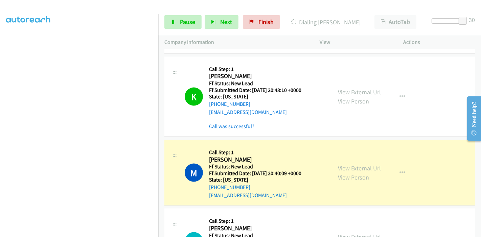
scroll to position [865, 0]
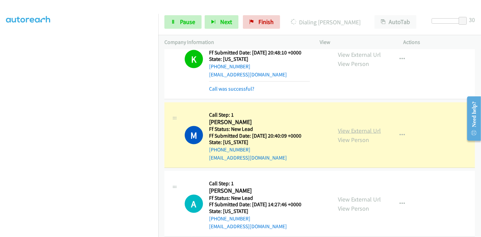
click at [363, 127] on link "View External Url" at bounding box center [359, 131] width 43 height 8
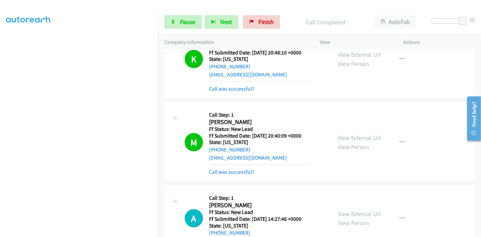
scroll to position [887, 0]
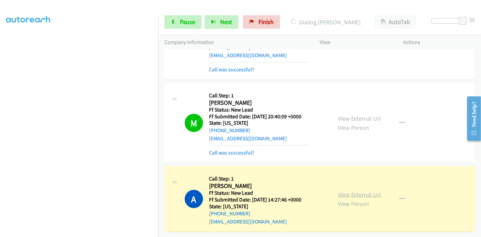
click at [376, 191] on link "View External Url" at bounding box center [359, 195] width 43 height 8
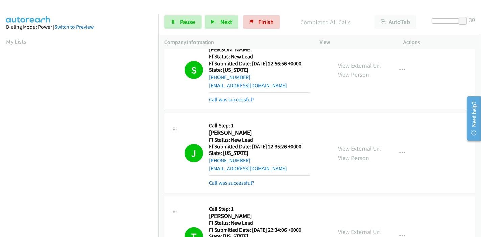
scroll to position [0, 0]
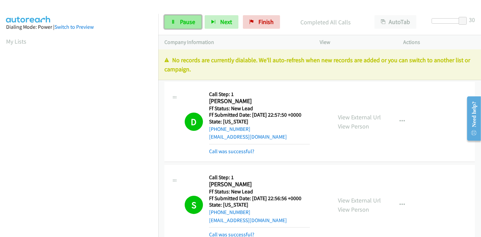
click at [180, 23] on span "Pause" at bounding box center [187, 22] width 15 height 8
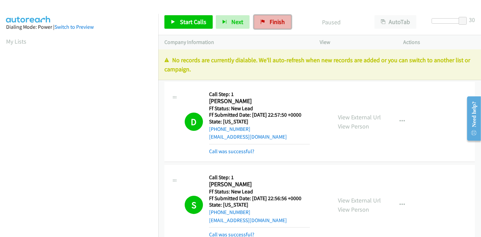
drag, startPoint x: 269, startPoint y: 23, endPoint x: 256, endPoint y: 21, distance: 12.9
click at [270, 23] on span "Finish" at bounding box center [277, 22] width 15 height 8
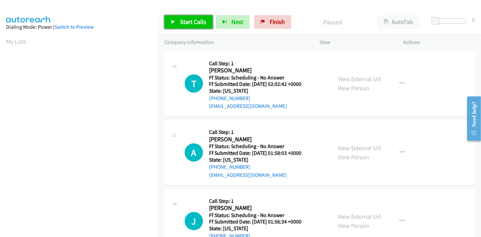
click at [182, 16] on link "Start Calls" at bounding box center [189, 22] width 48 height 14
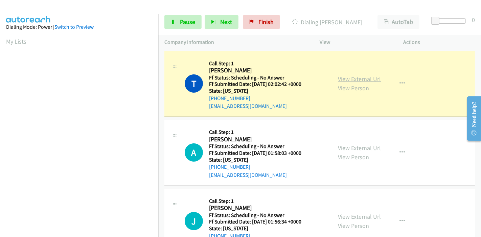
click at [366, 80] on link "View External Url" at bounding box center [359, 79] width 43 height 8
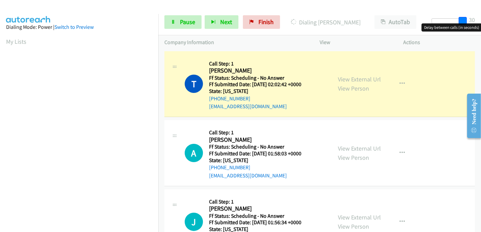
drag, startPoint x: 436, startPoint y: 19, endPoint x: 474, endPoint y: 19, distance: 37.9
click at [474, 19] on div "Start Calls Pause Next Finish Dialing [PERSON_NAME] AutoTab AutoTab 30" at bounding box center [319, 22] width 323 height 26
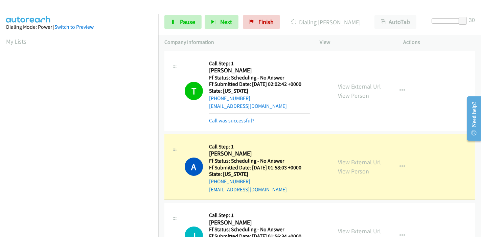
scroll to position [143, 0]
click at [364, 162] on link "View External Url" at bounding box center [359, 162] width 43 height 8
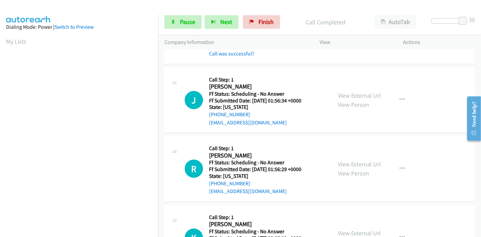
scroll to position [75, 0]
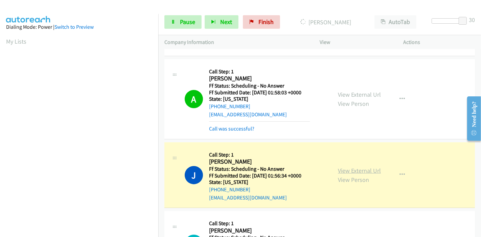
click at [372, 169] on link "View External Url" at bounding box center [359, 171] width 43 height 8
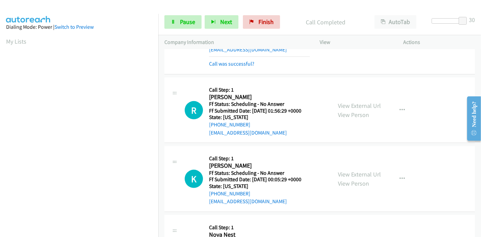
scroll to position [225, 0]
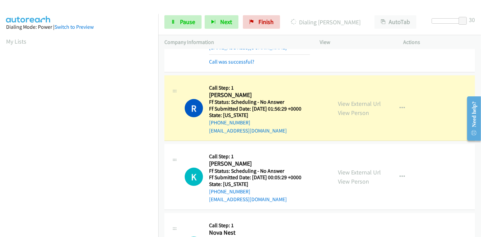
drag, startPoint x: 372, startPoint y: 103, endPoint x: 369, endPoint y: 107, distance: 4.3
click at [353, 104] on link "View External Url" at bounding box center [359, 104] width 43 height 8
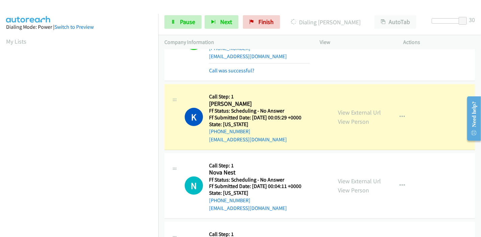
scroll to position [301, 0]
click at [366, 109] on link "View External Url" at bounding box center [359, 112] width 43 height 8
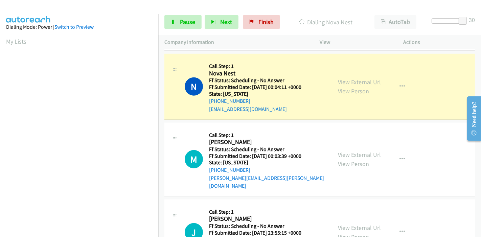
scroll to position [143, 0]
click at [372, 80] on link "View External Url" at bounding box center [359, 82] width 43 height 8
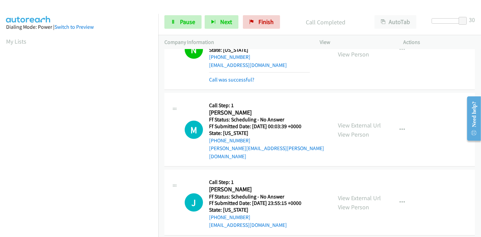
scroll to position [489, 0]
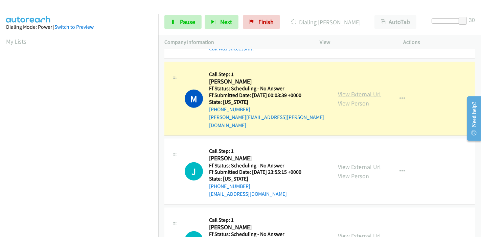
click at [365, 90] on link "View External Url" at bounding box center [359, 94] width 43 height 8
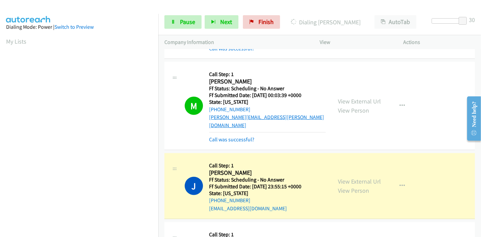
scroll to position [143, 0]
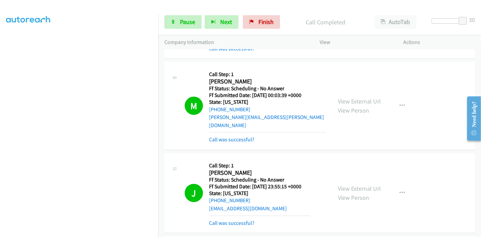
click at [345, 172] on div "View External Url View Person View External Url Email Schedule/Manage Callback …" at bounding box center [377, 193] width 90 height 68
click at [344, 185] on link "View External Url" at bounding box center [359, 189] width 43 height 8
click at [175, 19] on link "Pause" at bounding box center [183, 22] width 37 height 14
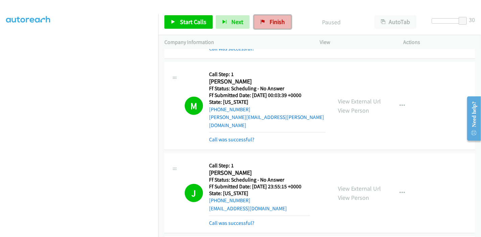
click at [270, 18] on span "Finish" at bounding box center [277, 22] width 15 height 8
